Goal: Task Accomplishment & Management: Manage account settings

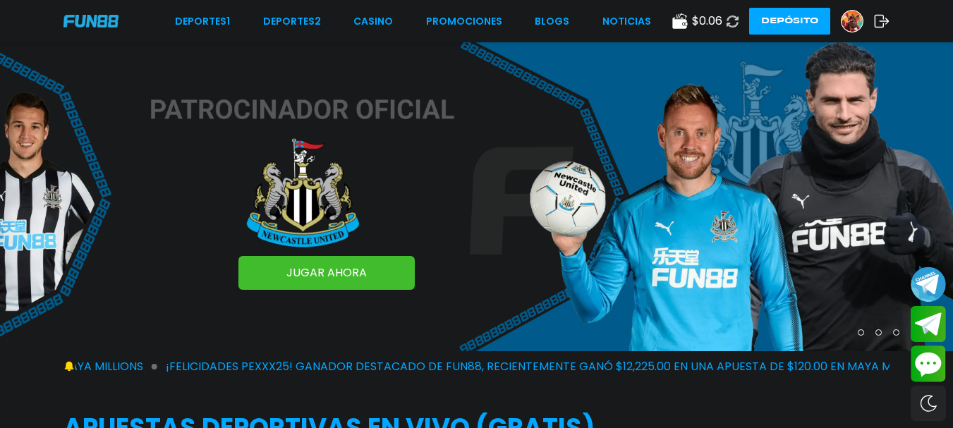
click at [732, 20] on icon at bounding box center [732, 21] width 17 height 17
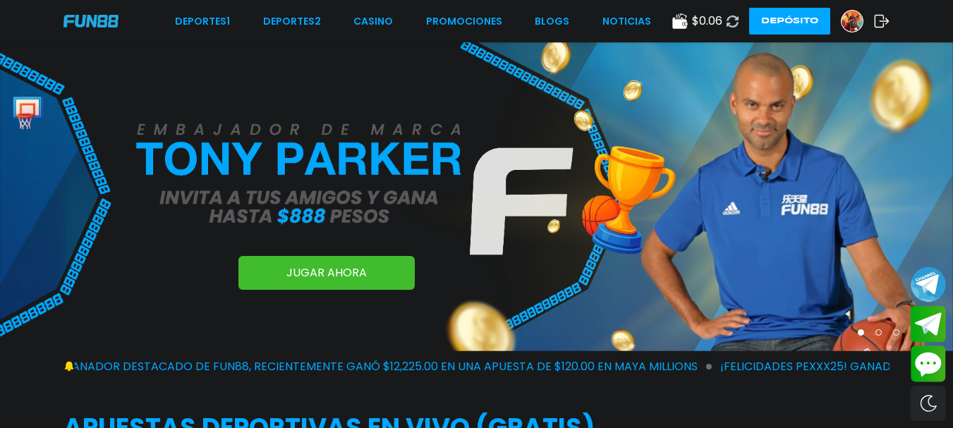
click at [850, 22] on img at bounding box center [852, 21] width 21 height 21
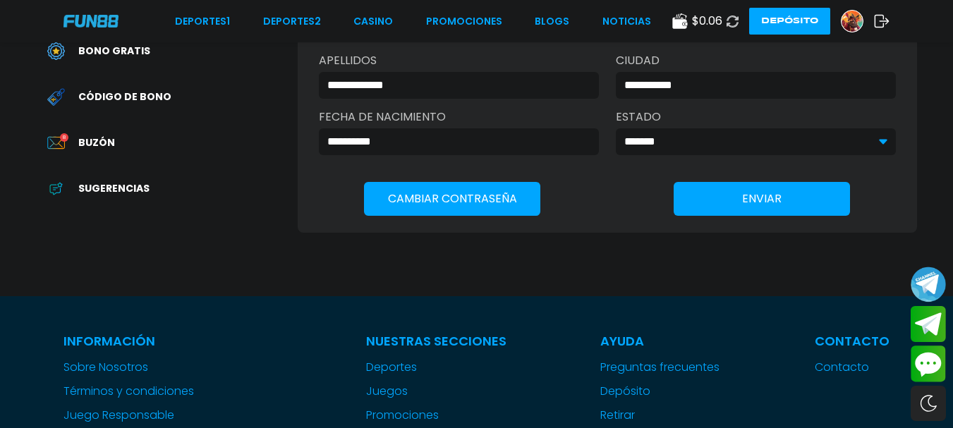
scroll to position [423, 0]
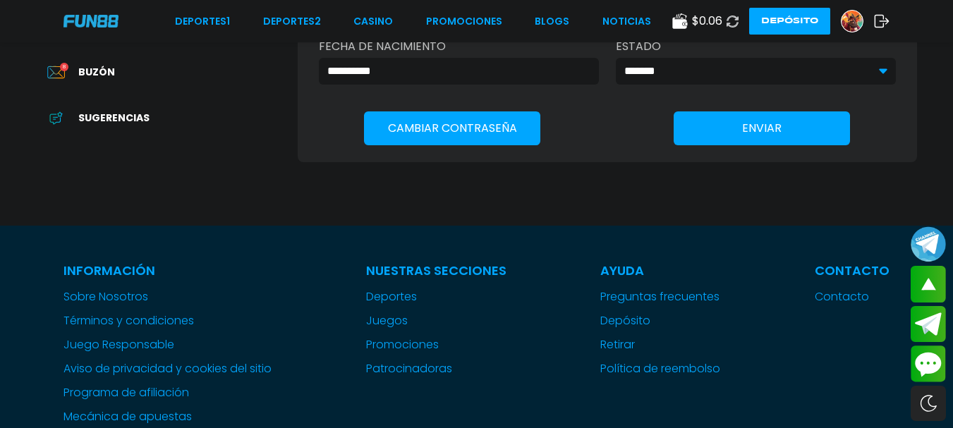
click at [85, 69] on span "Buzón" at bounding box center [96, 72] width 37 height 15
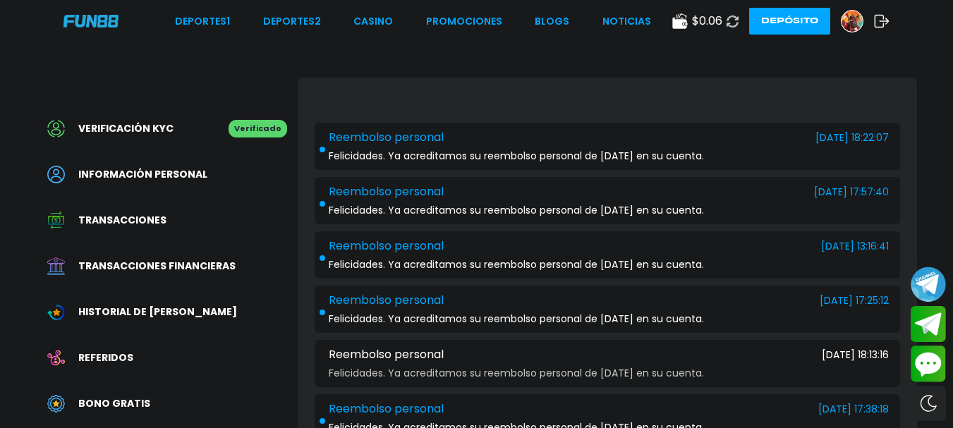
click at [888, 20] on icon at bounding box center [882, 21] width 16 height 14
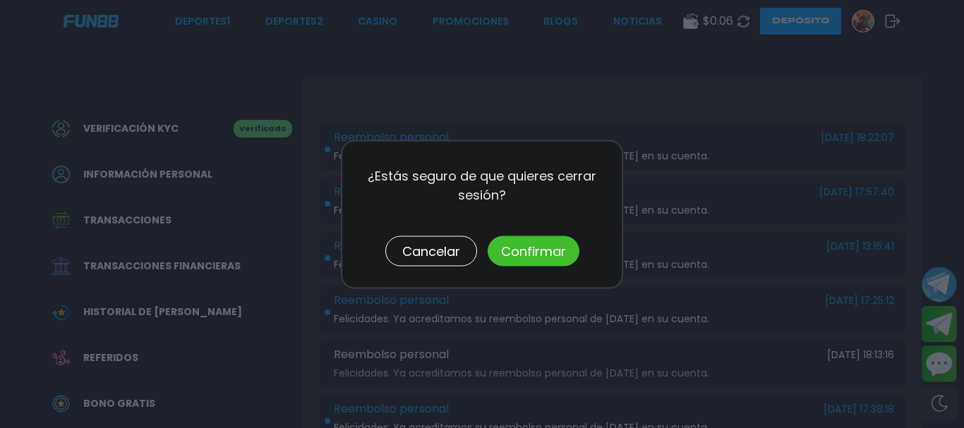
click at [519, 243] on button "Confirmar" at bounding box center [534, 251] width 92 height 30
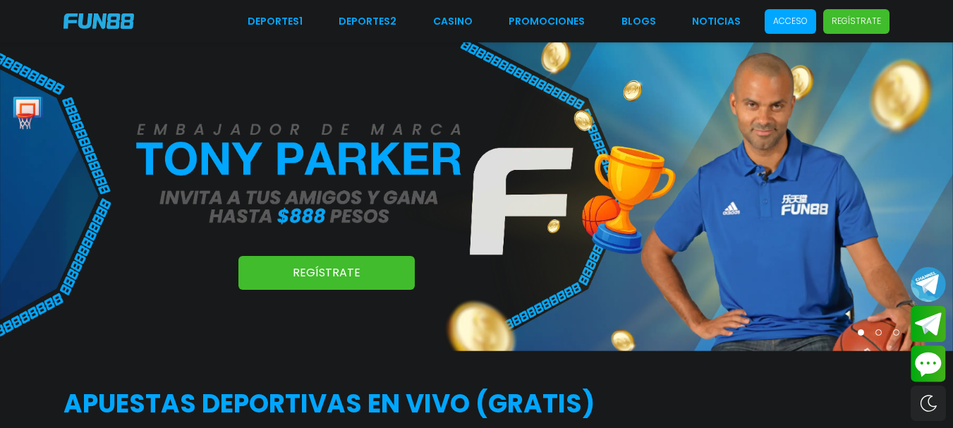
click at [793, 14] on span "Acceso" at bounding box center [791, 21] width 52 height 25
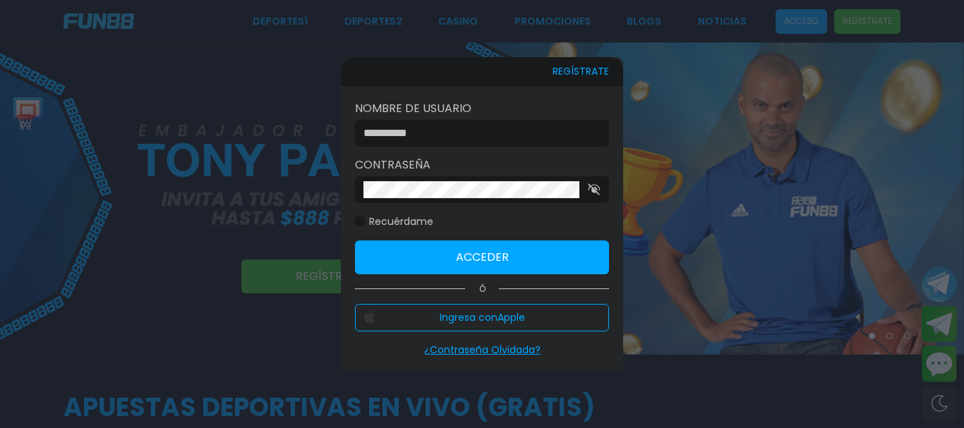
click at [524, 127] on input at bounding box center [477, 133] width 229 height 17
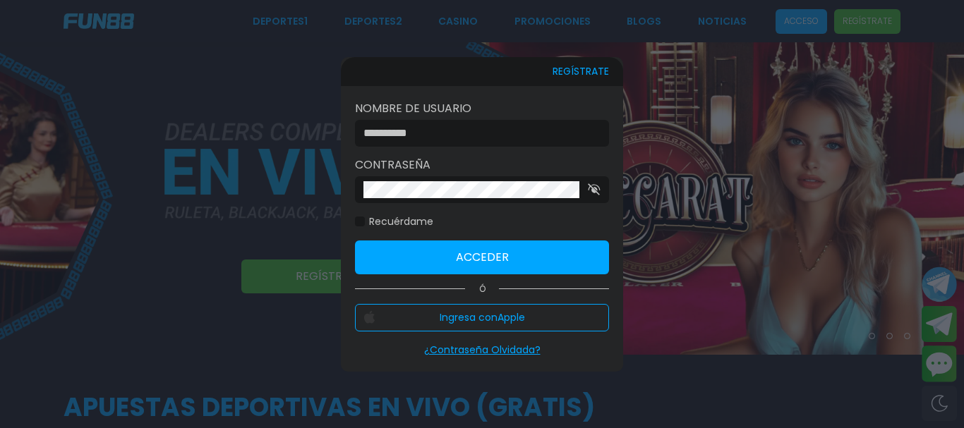
type input "*******"
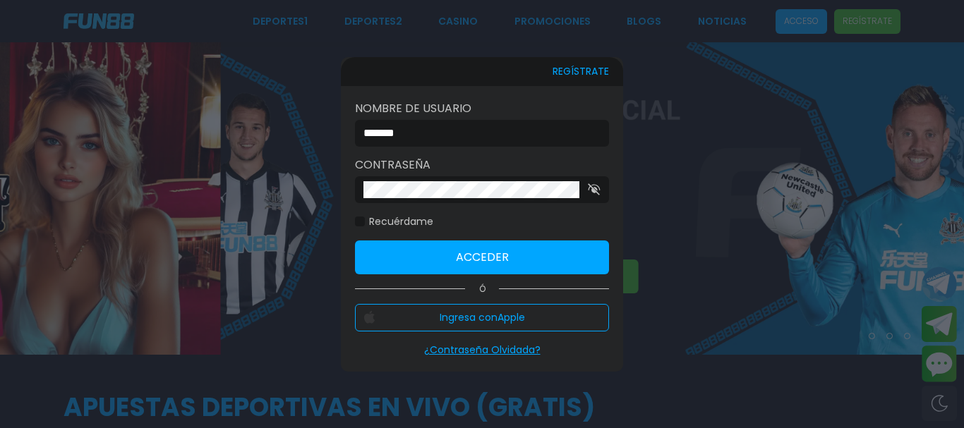
click at [464, 255] on button "Acceder" at bounding box center [482, 258] width 254 height 34
